Goal: Navigation & Orientation: Understand site structure

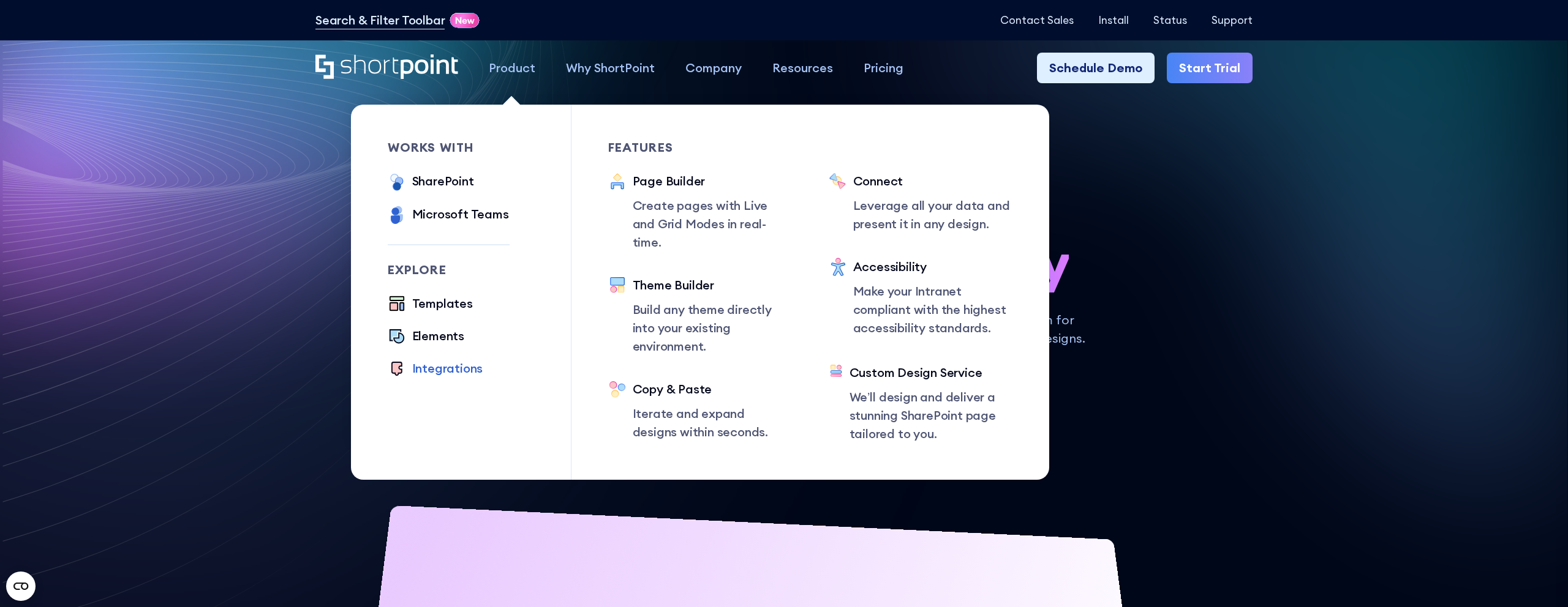
click at [430, 370] on div "Integrations" at bounding box center [447, 368] width 71 height 18
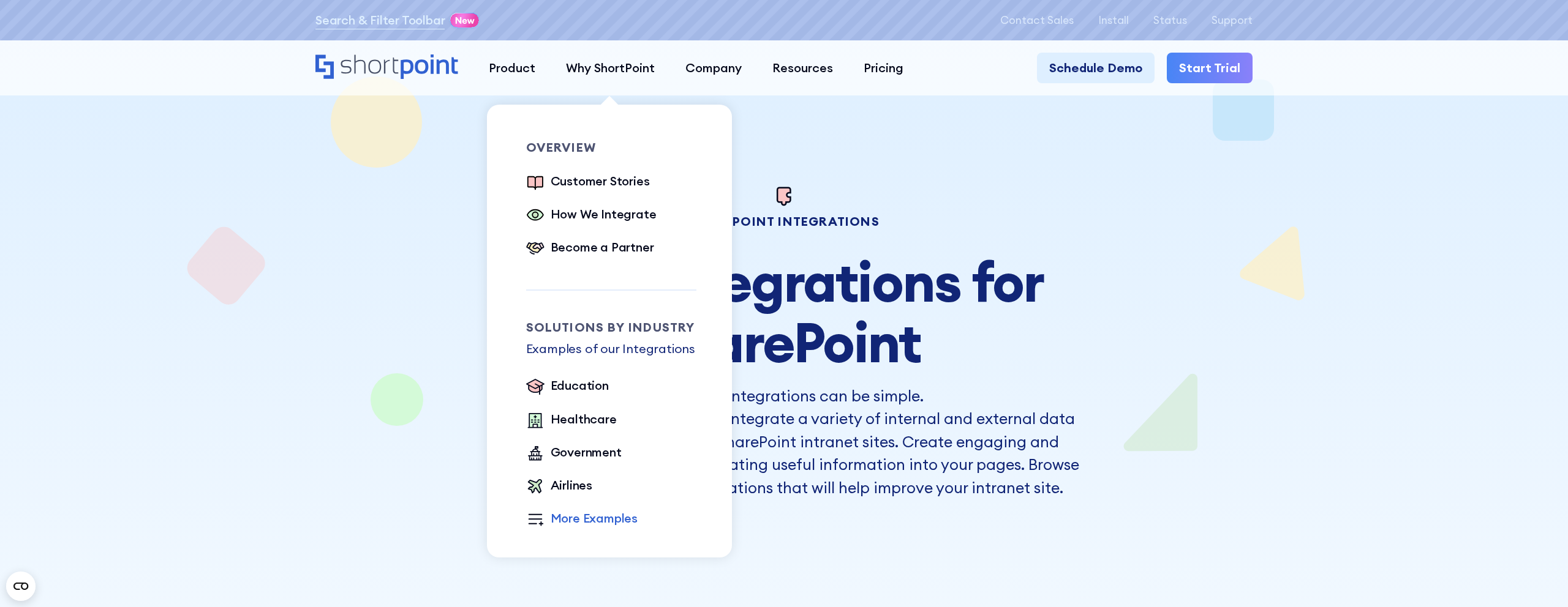
click at [619, 518] on div "More Examples" at bounding box center [594, 518] width 87 height 18
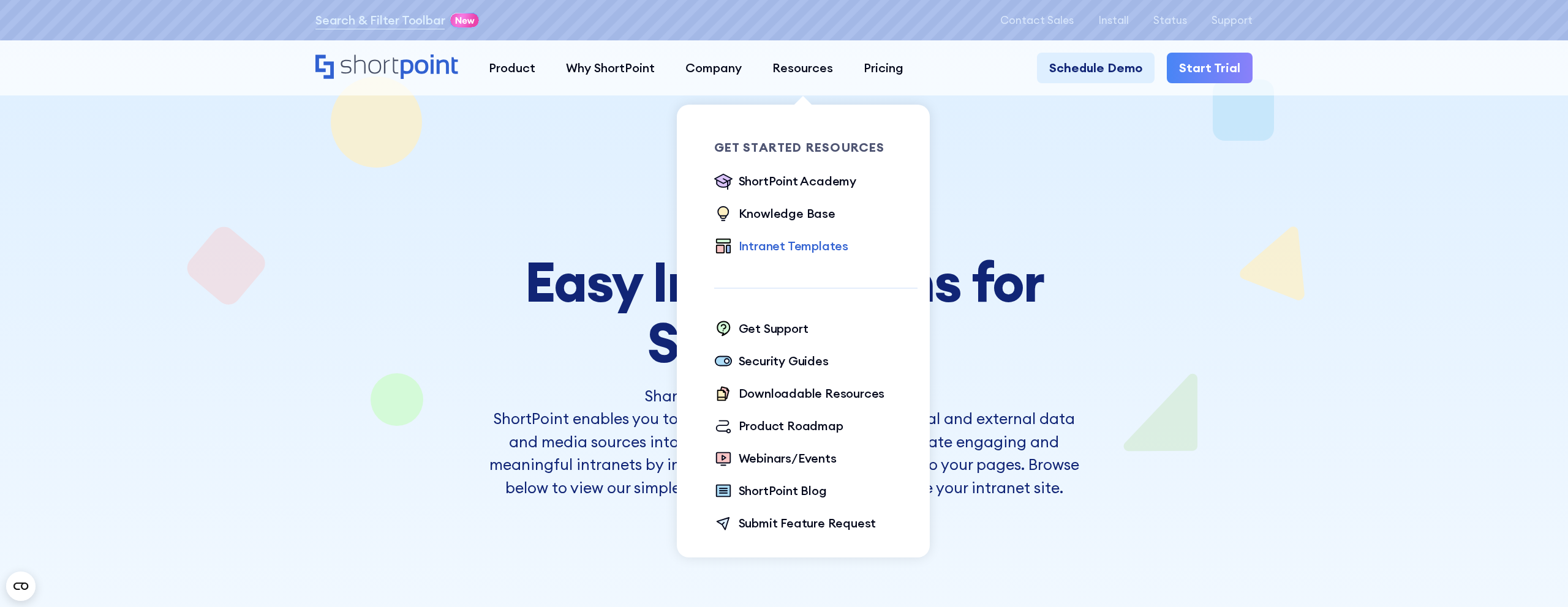
click at [789, 251] on div "Intranet Templates" at bounding box center [793, 246] width 110 height 18
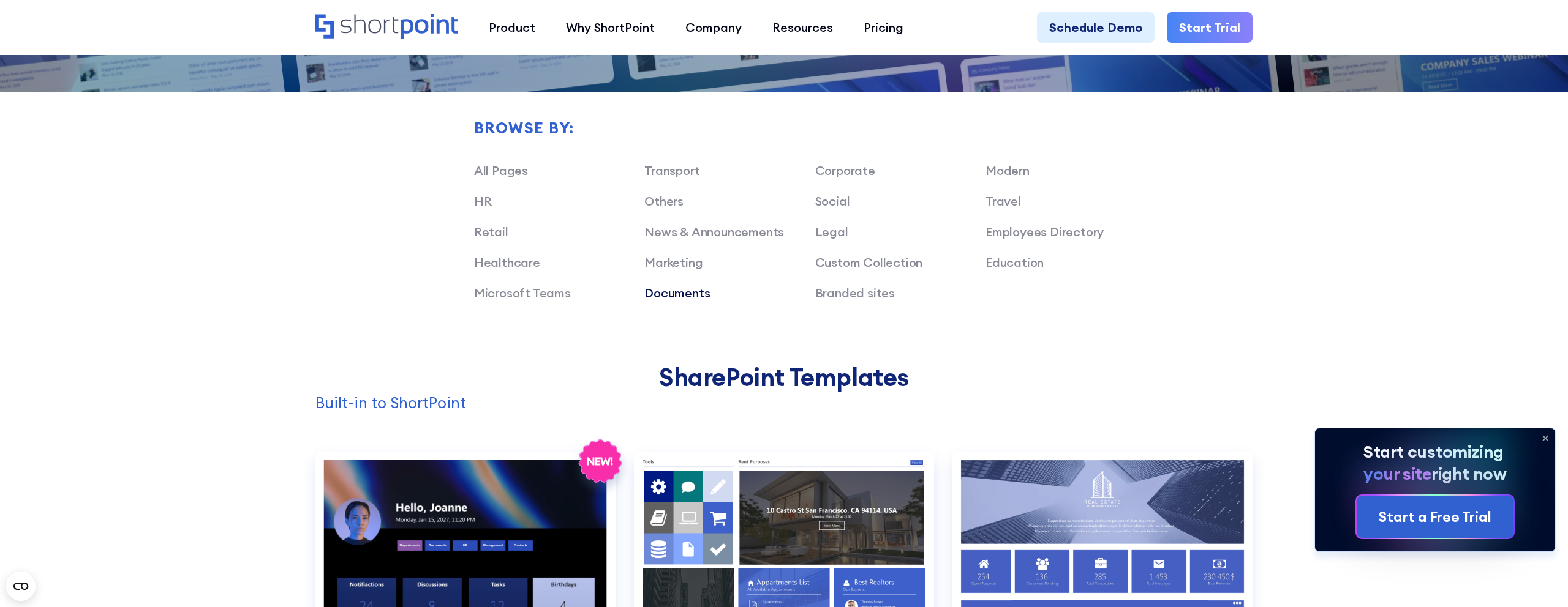
click at [686, 295] on link "Documents" at bounding box center [677, 293] width 66 height 15
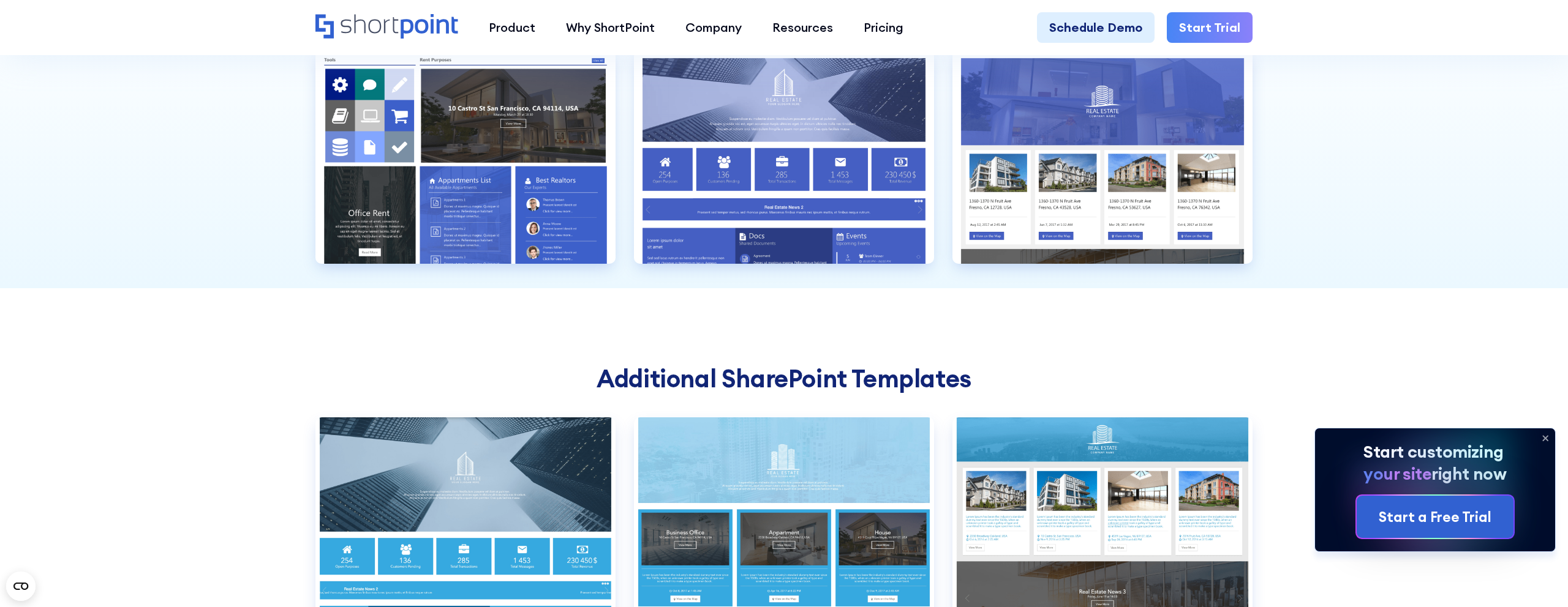
scroll to position [1420, 0]
